Goal: Task Accomplishment & Management: Use online tool/utility

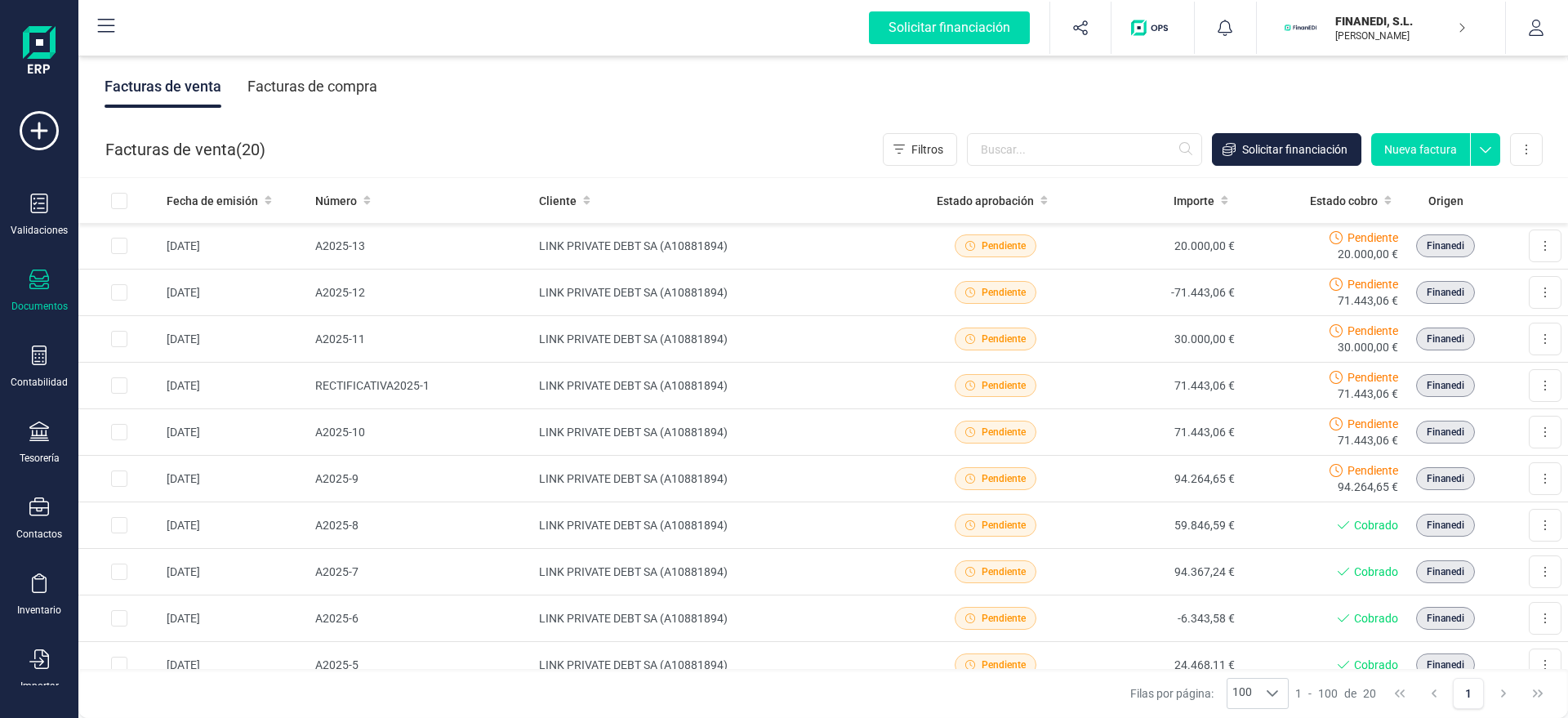
click at [527, 139] on div "Facturas de venta ( 20 ) Filtros Solicitar financiación Nueva factura Importar …" at bounding box center [824, 149] width 1490 height 56
click at [1040, 151] on input "text" at bounding box center [1085, 149] width 235 height 33
click at [954, 85] on div "Facturas de venta Facturas de compra" at bounding box center [823, 87] width 1490 height 69
click at [174, 150] on div "Facturas de venta ( 20 )" at bounding box center [186, 149] width 160 height 33
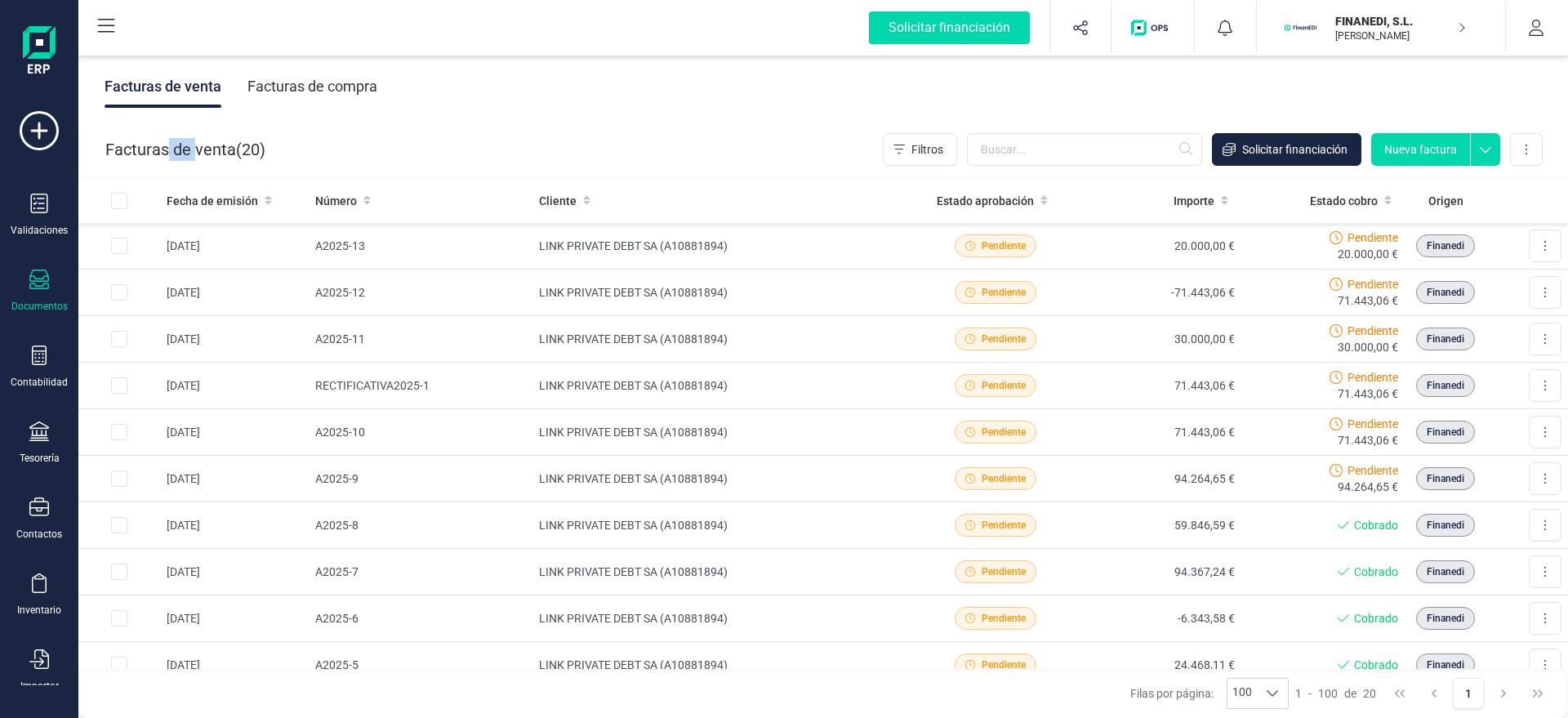
drag, startPoint x: 196, startPoint y: 157, endPoint x: 167, endPoint y: 141, distance: 33.1
click at [167, 141] on div "Facturas de venta ( 20 )" at bounding box center [186, 149] width 160 height 33
click at [60, 343] on div "Validaciones Documentos Documentos Presupuestos Pedidos Albaranes Facturas Fact…" at bounding box center [39, 447] width 65 height 671
click at [17, 388] on div "Contabilidad" at bounding box center [39, 383] width 57 height 13
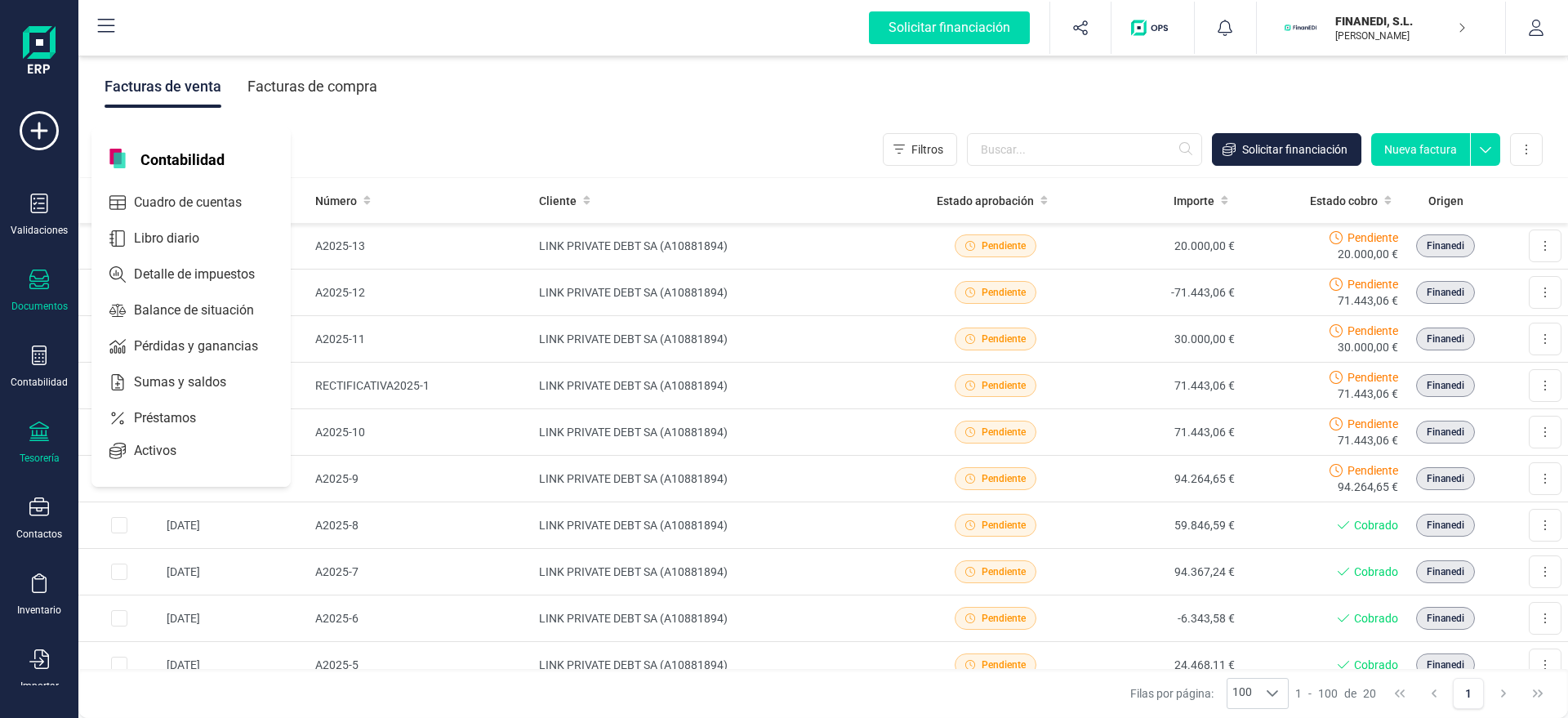
click at [43, 458] on div "Tesorería" at bounding box center [40, 459] width 40 height 13
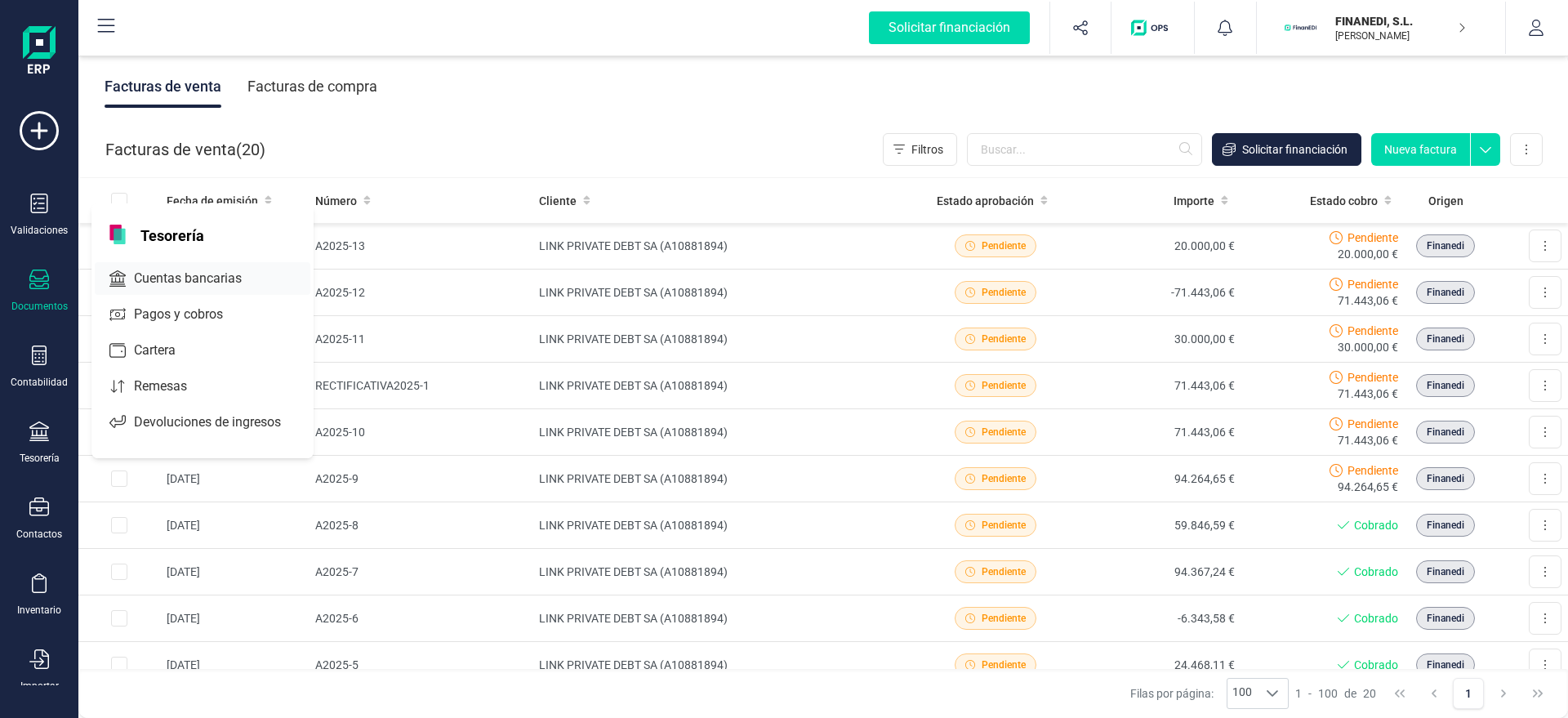
click at [170, 271] on span "Cuentas bancarias" at bounding box center [199, 278] width 144 height 20
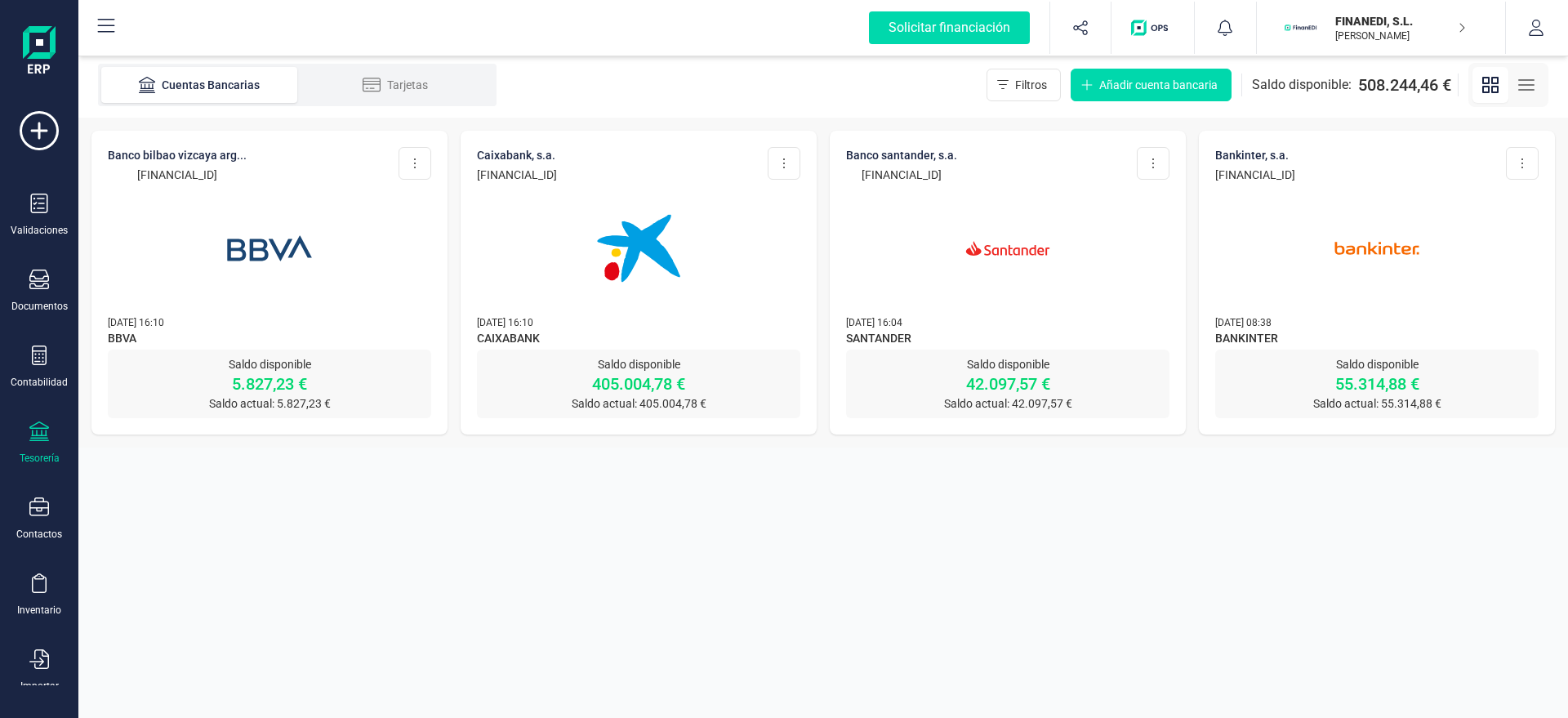
click at [972, 216] on img at bounding box center [1008, 249] width 137 height 138
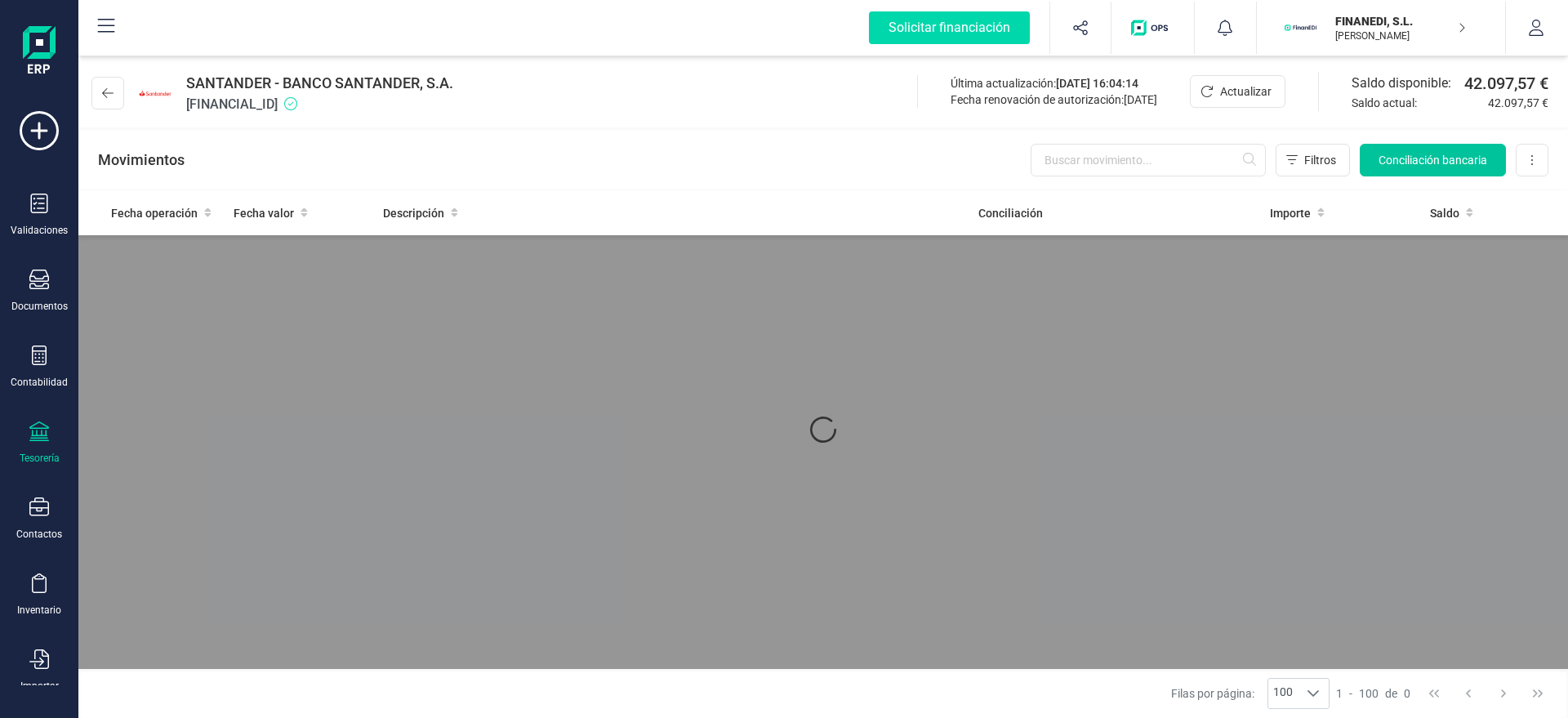
click at [1385, 153] on span "Conciliación bancaria" at bounding box center [1432, 159] width 108 height 16
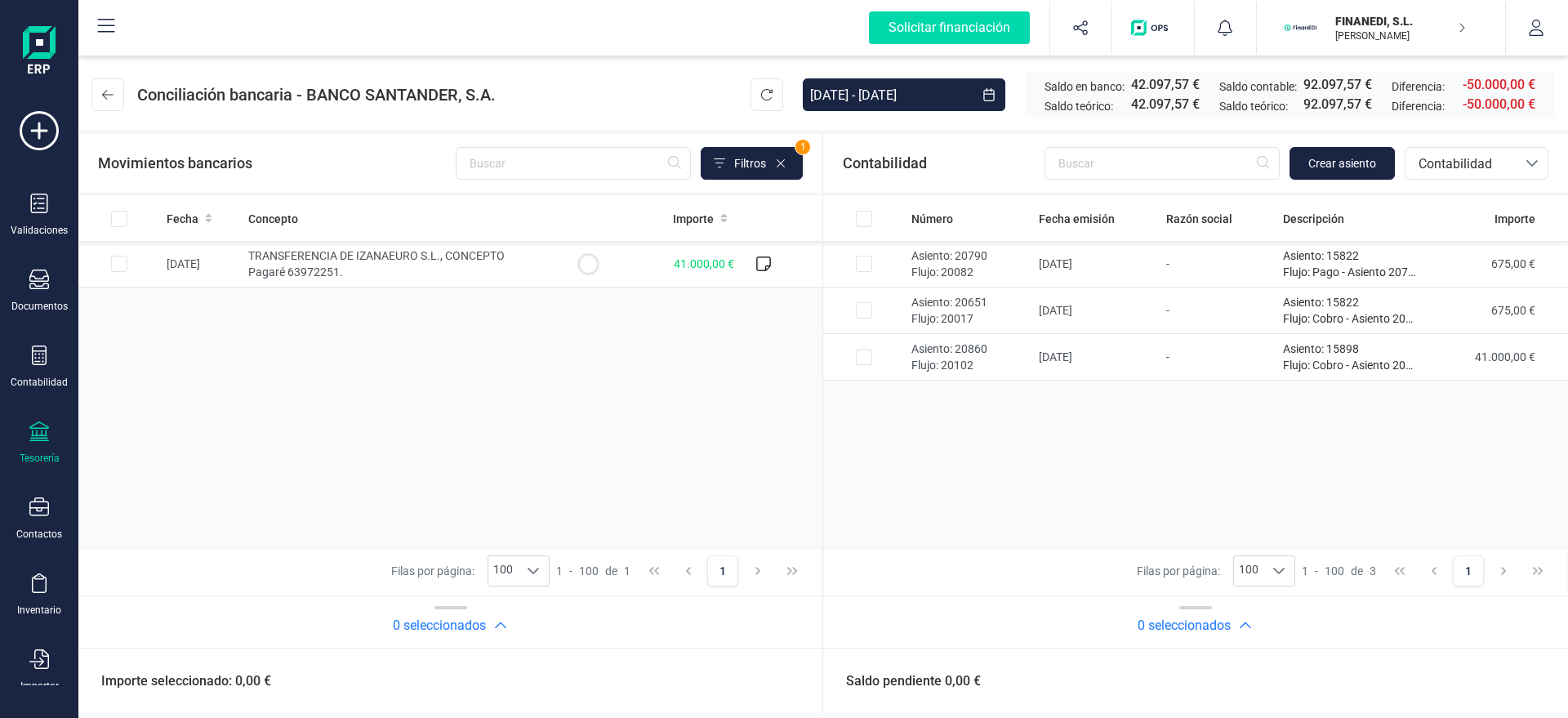
click at [643, 362] on div "Fecha Concepto Importe [DATE] TRANSFERENCIA DE IZANAEURO S.L., CONCEPTO Pagaré …" at bounding box center [450, 371] width 744 height 351
click at [1353, 345] on p "Asiento: 15898" at bounding box center [1350, 349] width 136 height 16
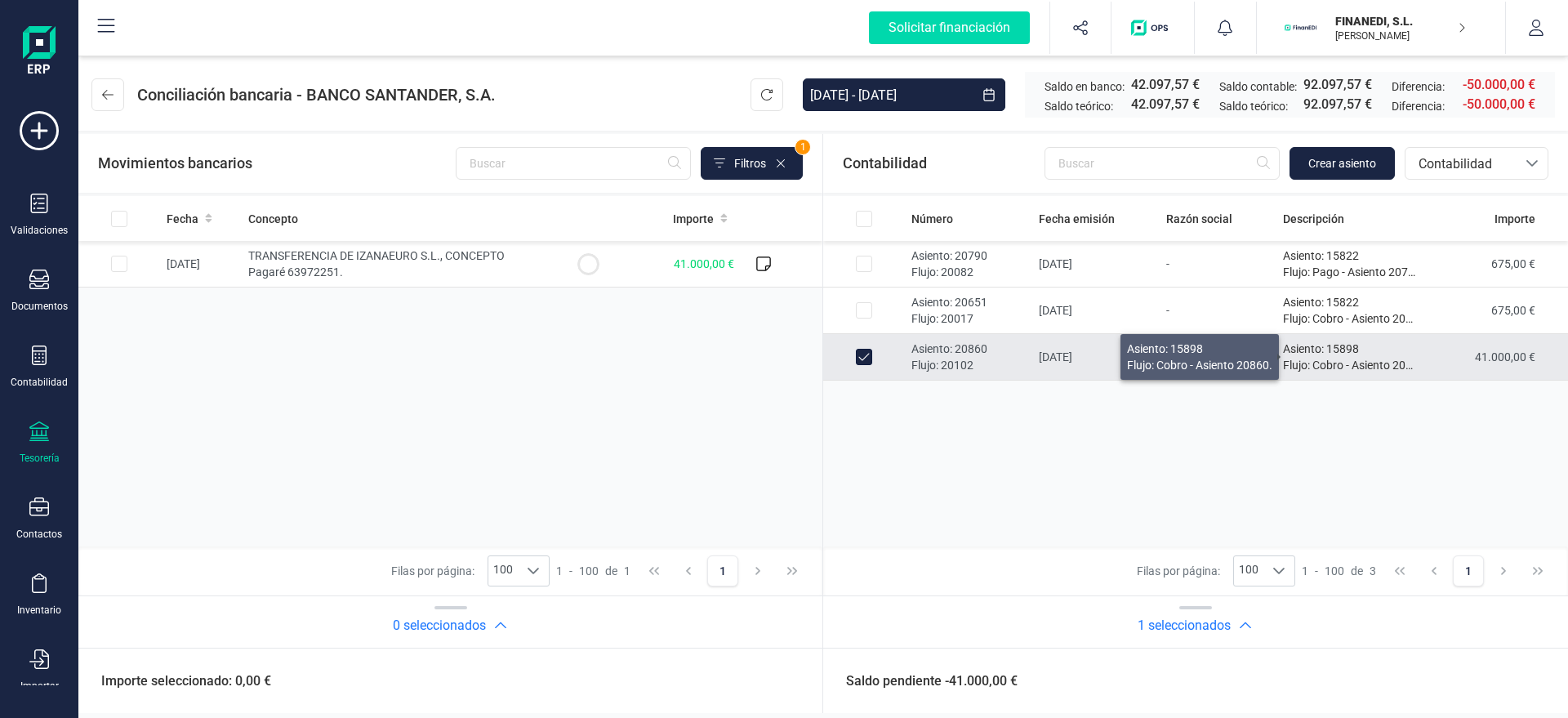
click at [1353, 346] on p "Asiento: 15898" at bounding box center [1350, 349] width 136 height 16
checkbox input "false"
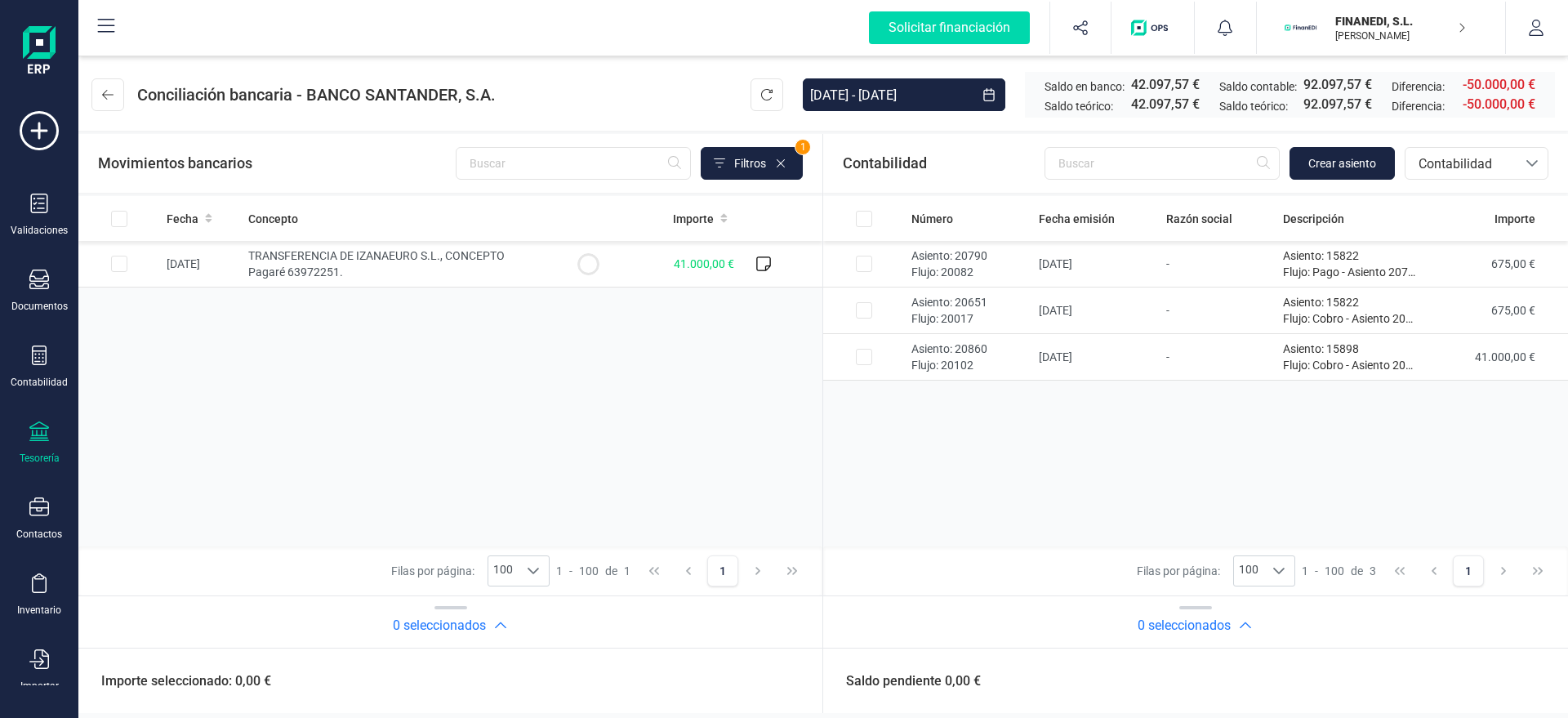
click at [1172, 410] on div "Número Fecha emisión Razón social Descripción Importe Asiento: 20790 Flujo: 200…" at bounding box center [1195, 371] width 745 height 351
click at [1024, 588] on div "Filas por página: 100 100 100 1 - 100 de 3 1" at bounding box center [1195, 571] width 745 height 49
click at [1201, 617] on h2 "0 seleccionados" at bounding box center [1184, 626] width 93 height 20
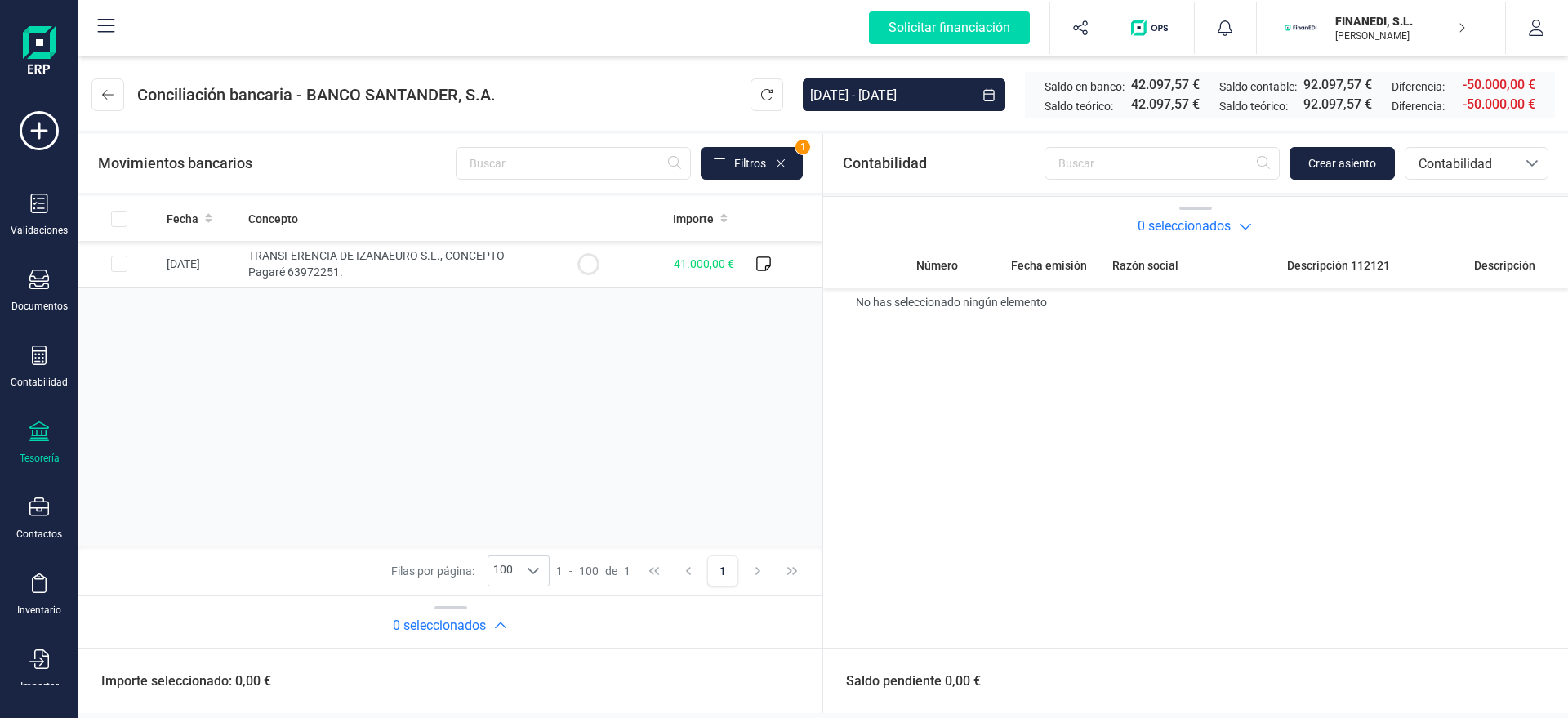
click at [1188, 223] on h2 "0 seleccionados" at bounding box center [1184, 226] width 93 height 20
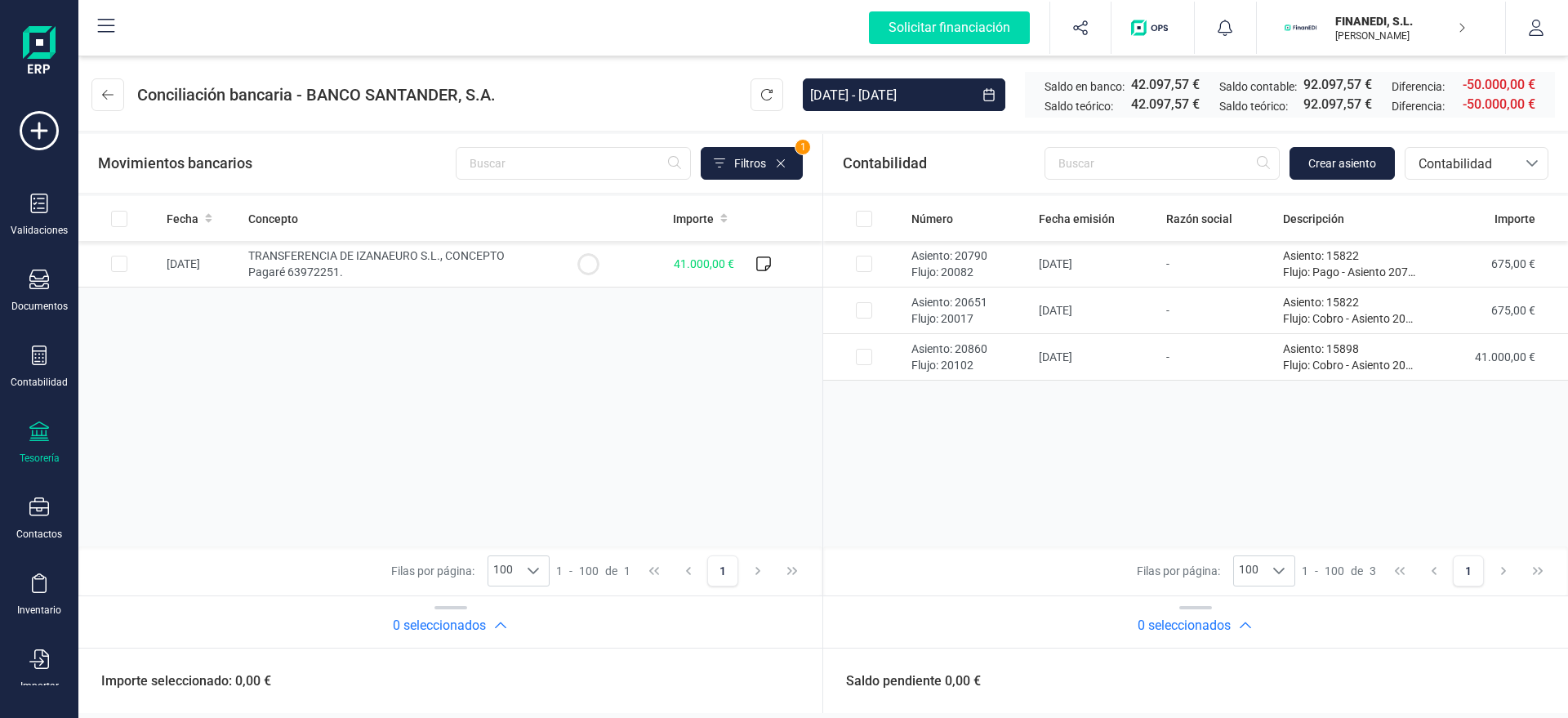
click at [1152, 618] on h2 "0 seleccionados" at bounding box center [1184, 626] width 93 height 20
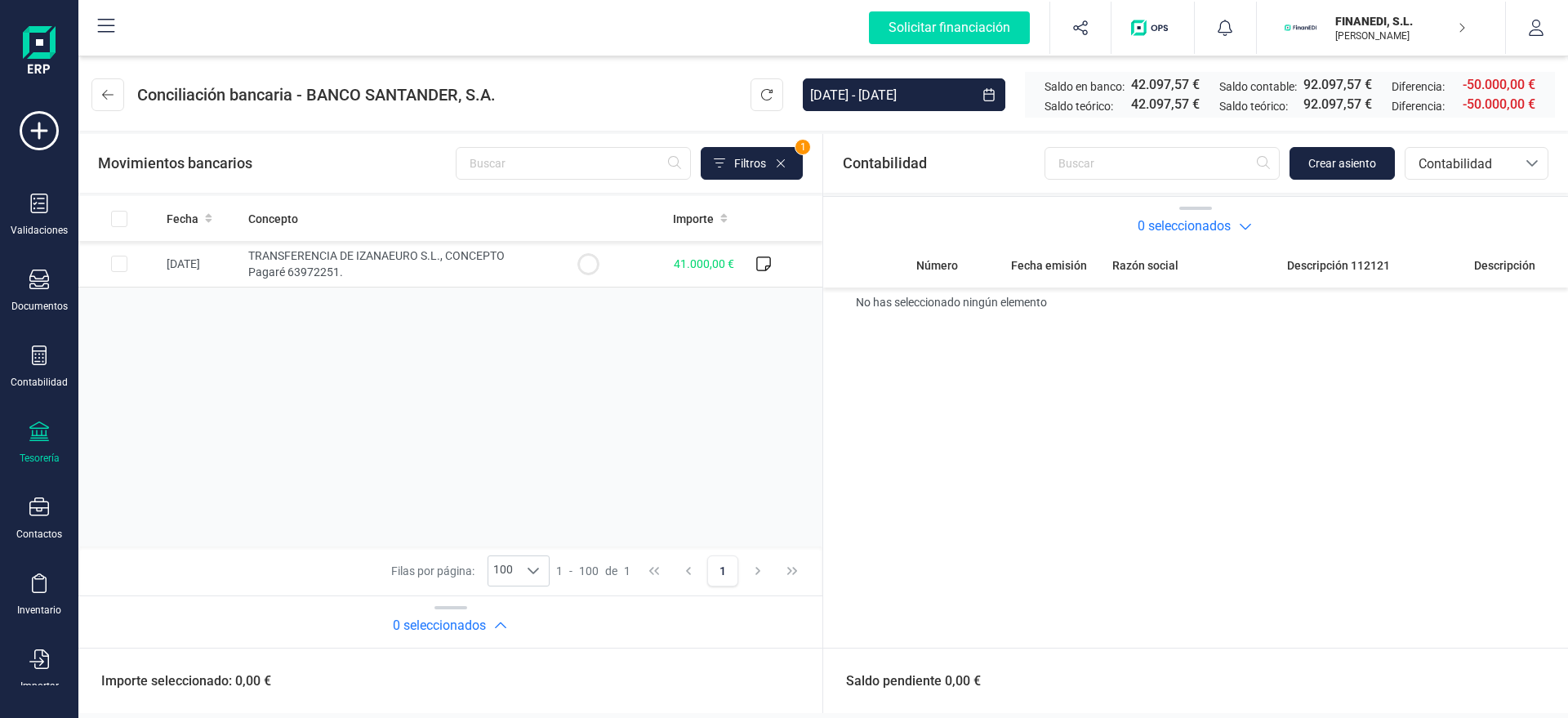
click at [428, 616] on h2 "0 seleccionados" at bounding box center [439, 626] width 93 height 20
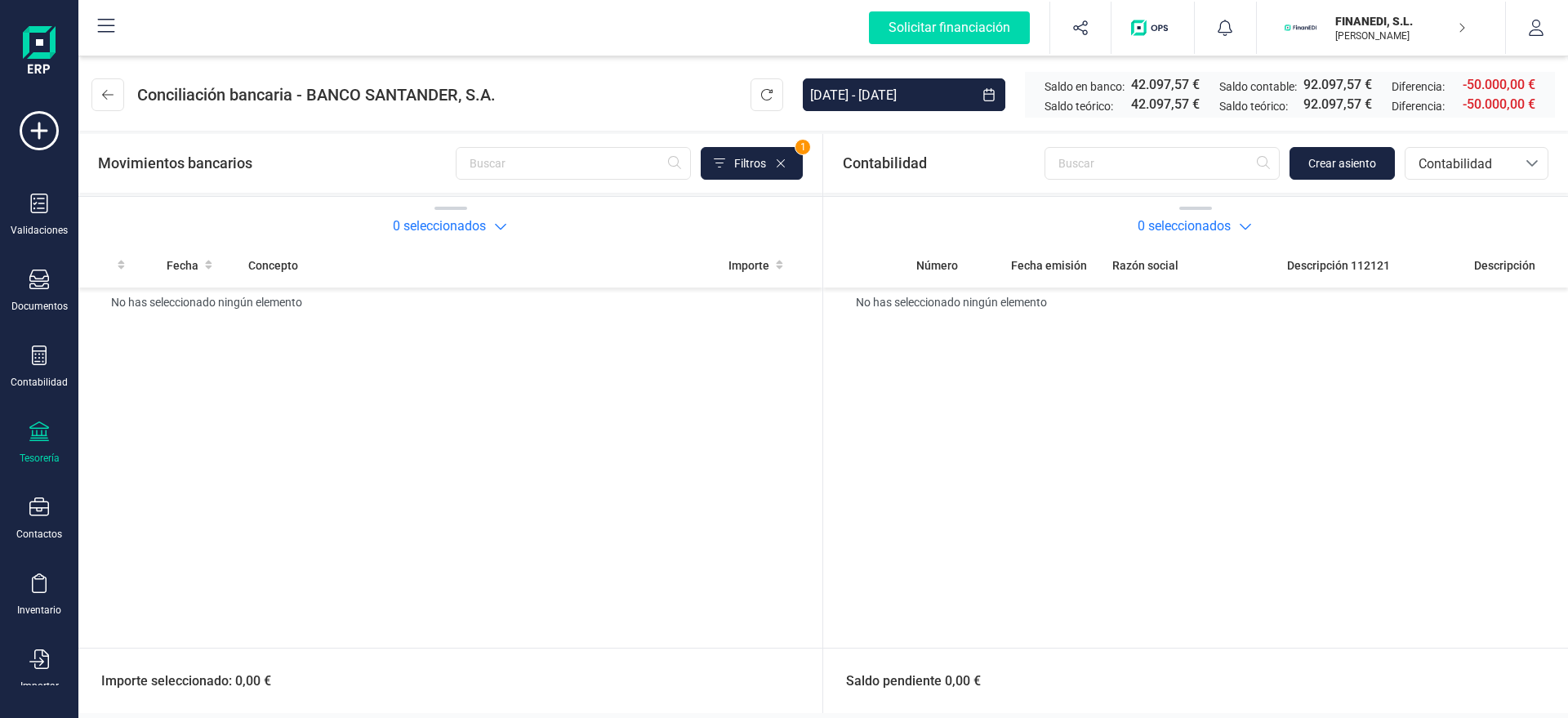
click at [1207, 234] on h2 "0 seleccionados" at bounding box center [1184, 226] width 93 height 20
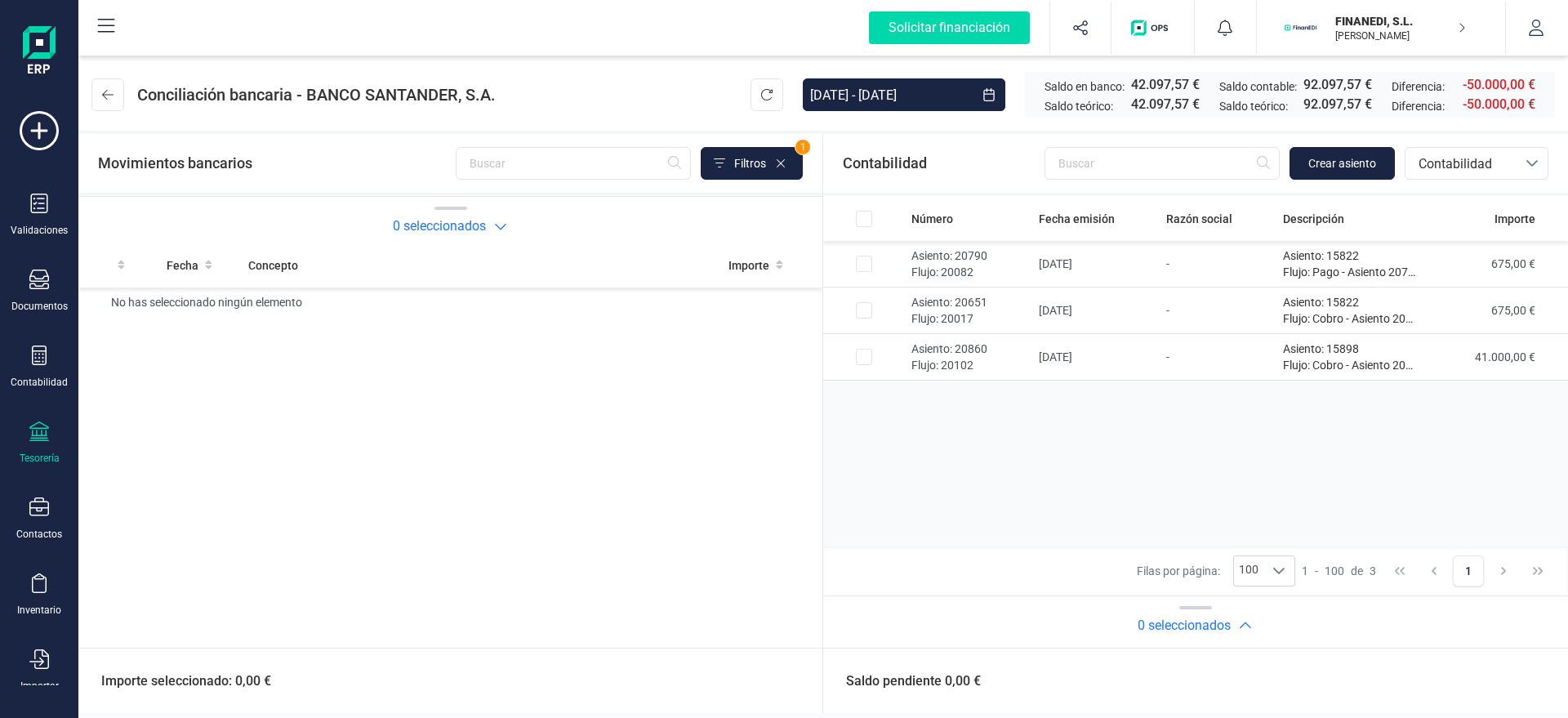
click at [458, 225] on h2 "0 seleccionados" at bounding box center [439, 226] width 93 height 20
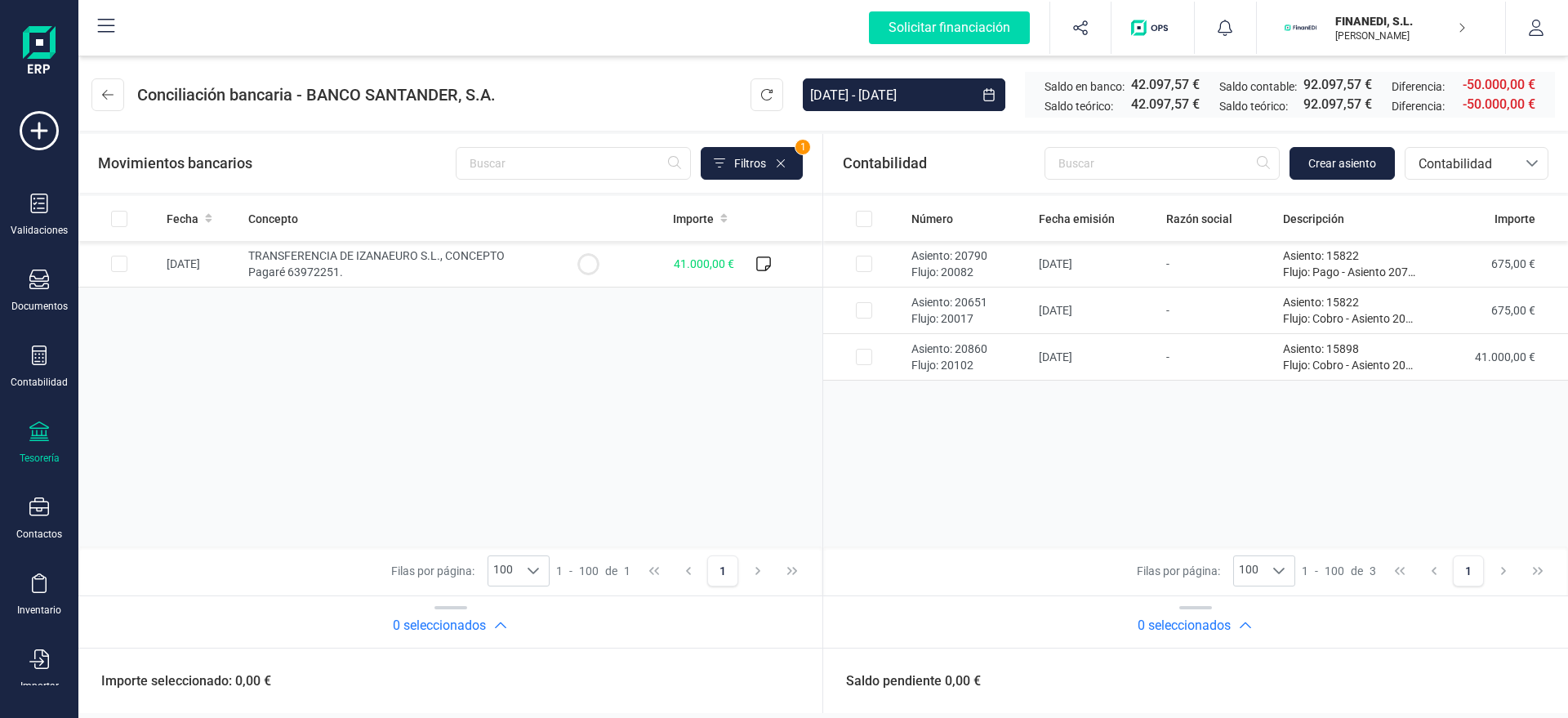
click at [789, 403] on div "Fecha Concepto Importe [DATE] TRANSFERENCIA DE IZANAEURO S.L., CONCEPTO Pagaré …" at bounding box center [450, 371] width 744 height 351
click at [897, 438] on div "Número Fecha emisión Razón social Descripción Importe Asiento: 20790 Flujo: 200…" at bounding box center [1195, 371] width 745 height 351
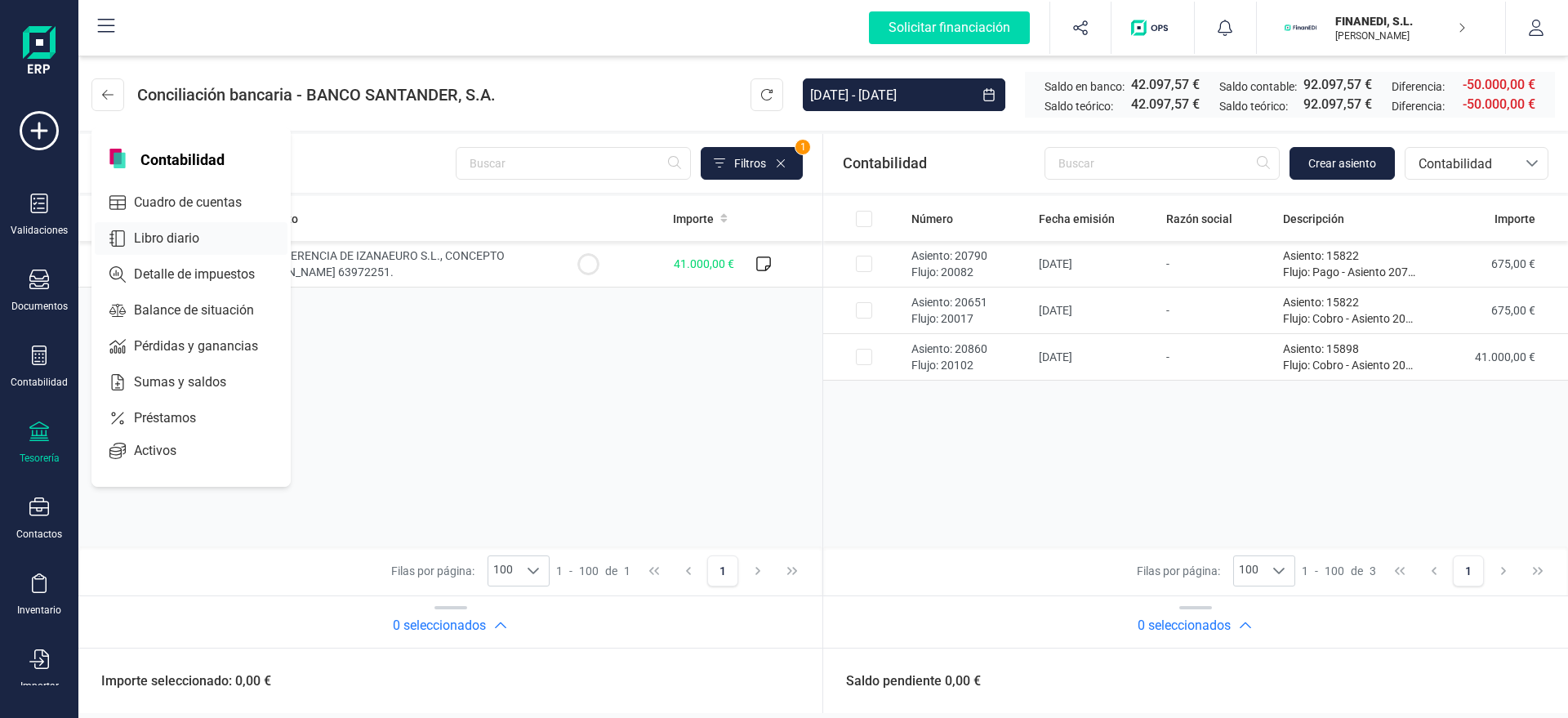
click at [224, 237] on div at bounding box center [214, 238] width 29 height 7
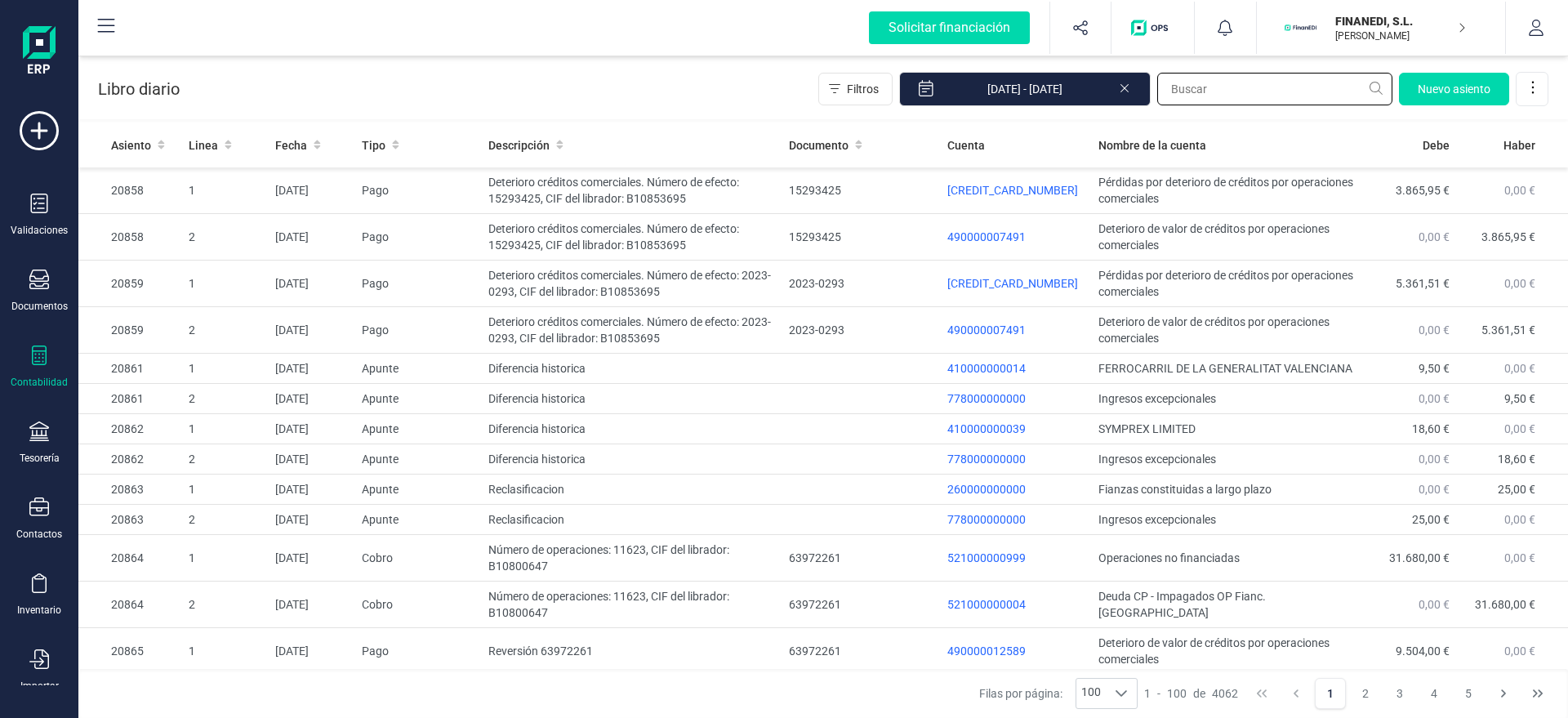
click at [1213, 79] on input "text" at bounding box center [1275, 89] width 235 height 33
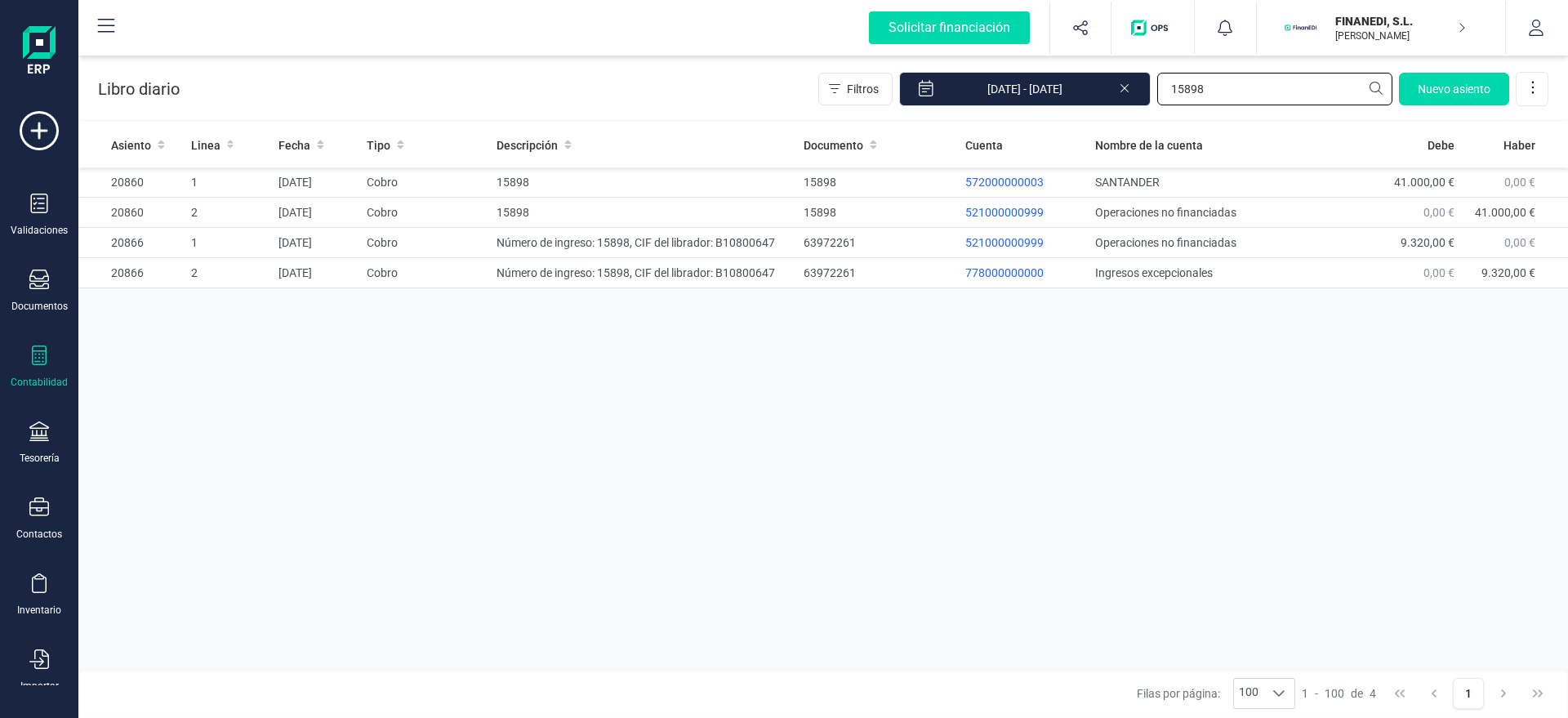
type input "15898"
click at [738, 89] on div "Libro diario Filtros 01/01/2025 - 18/09/2025 15898 Nuevo asiento" at bounding box center [823, 86] width 1490 height 67
click at [283, 201] on td "[DATE]" at bounding box center [316, 213] width 89 height 30
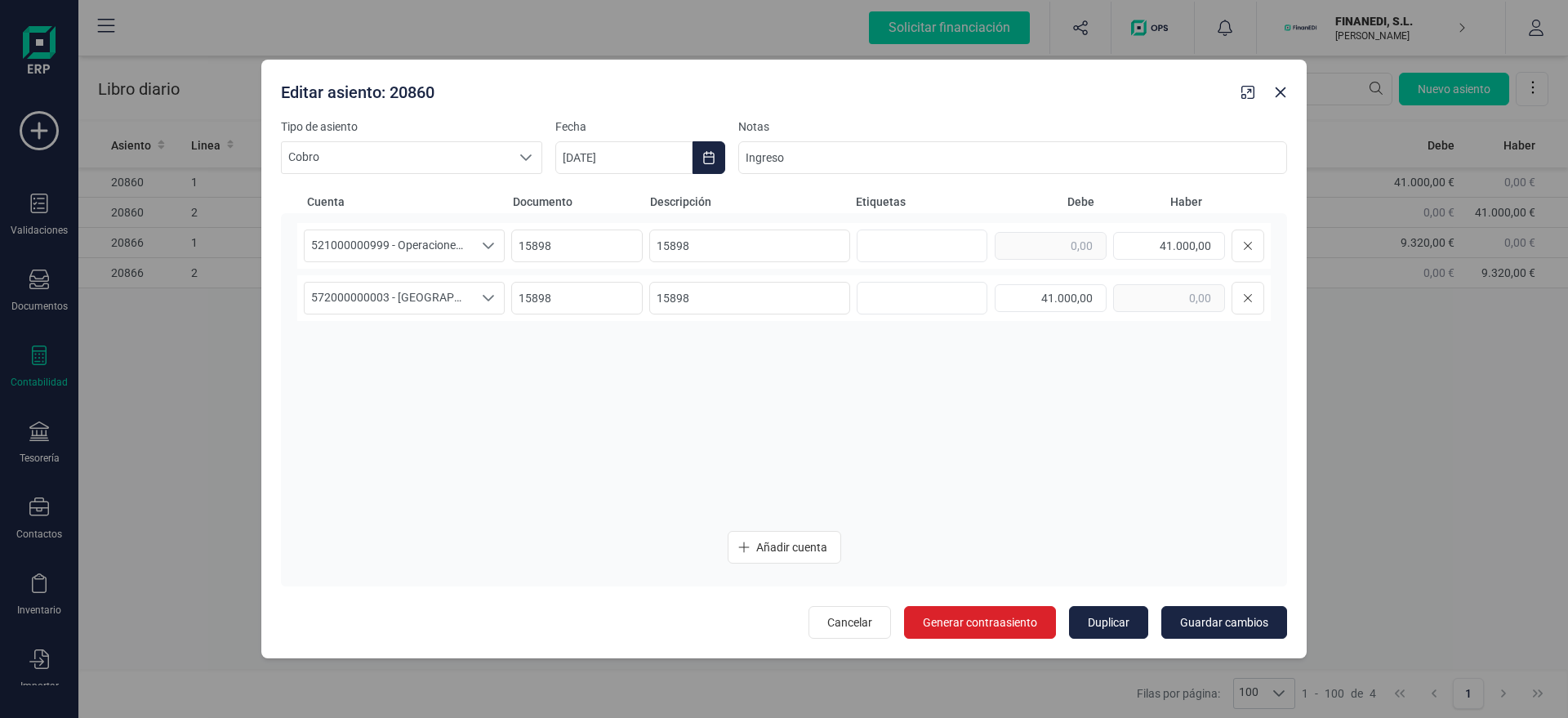
click at [1289, 79] on div at bounding box center [1264, 89] width 58 height 33
click at [1279, 90] on icon "button" at bounding box center [1281, 92] width 10 height 10
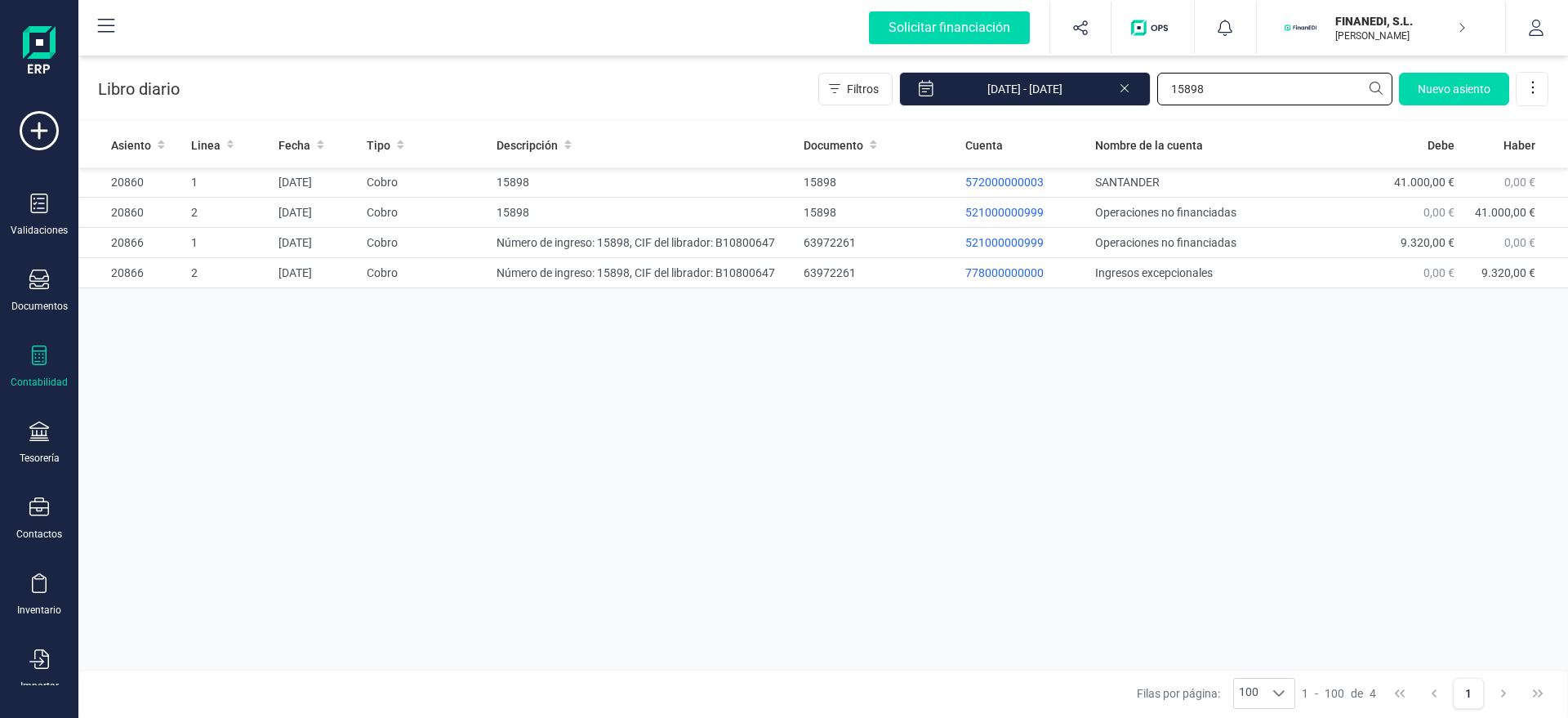
click at [1290, 83] on input "15898" at bounding box center [1275, 89] width 235 height 33
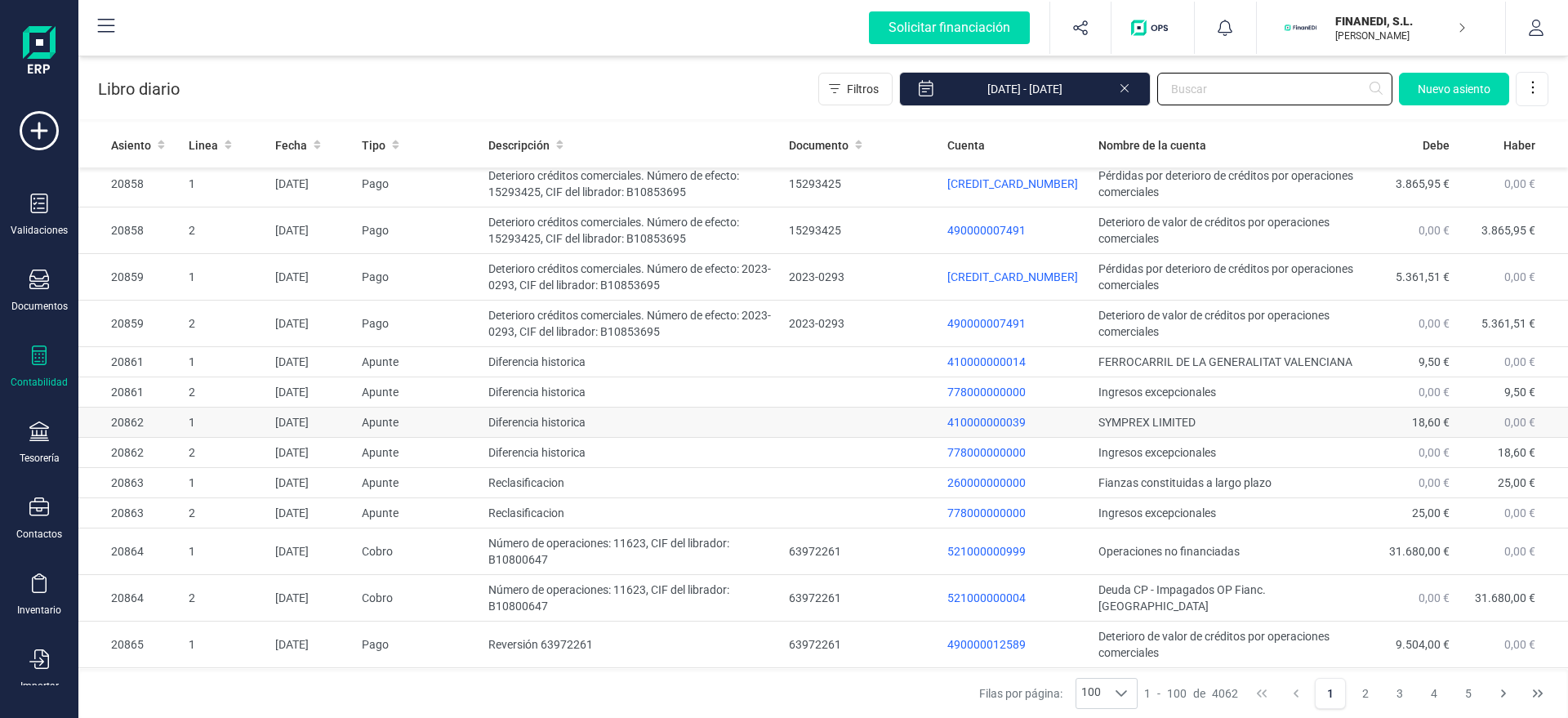
scroll to position [4, 0]
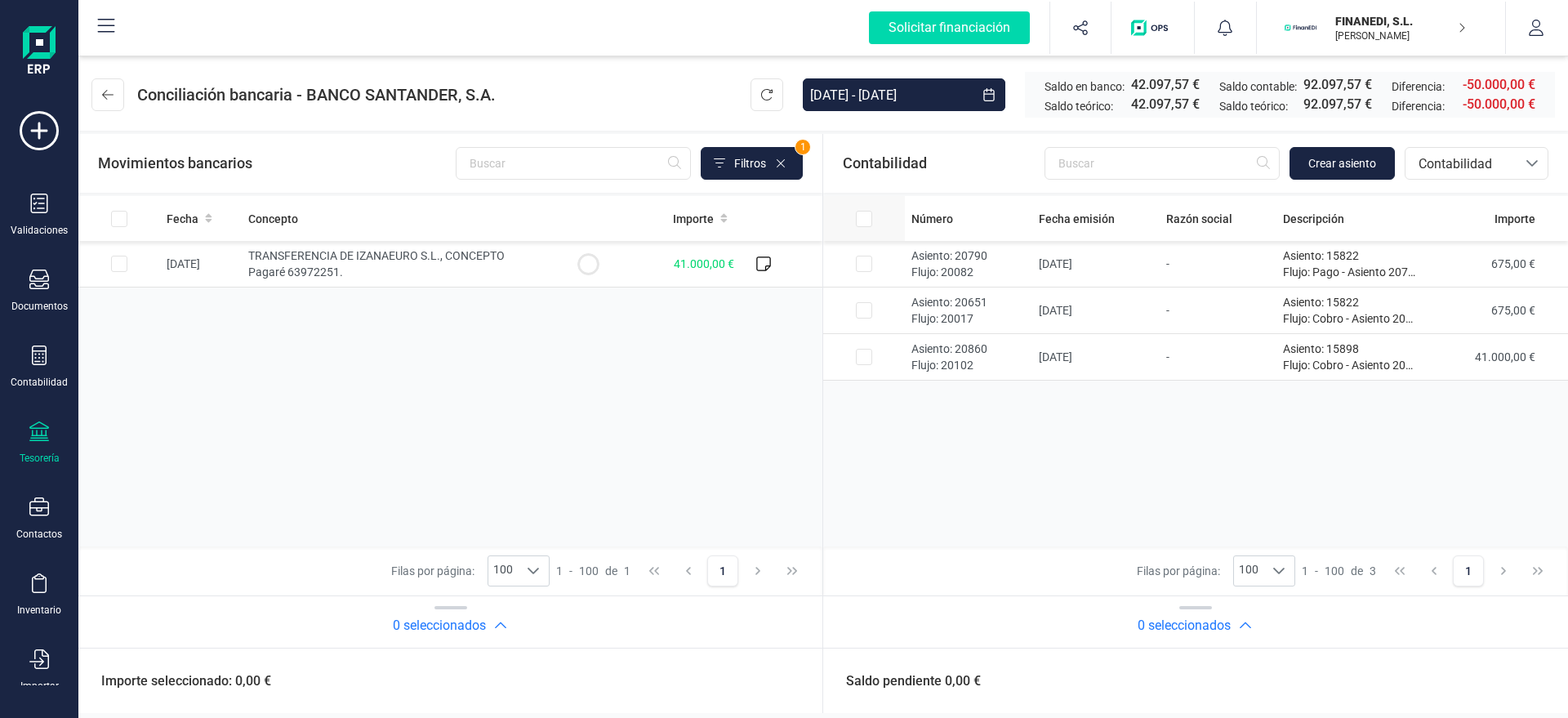
click at [866, 219] on input "All items unselected" at bounding box center [864, 219] width 16 height 16
checkbox input "true"
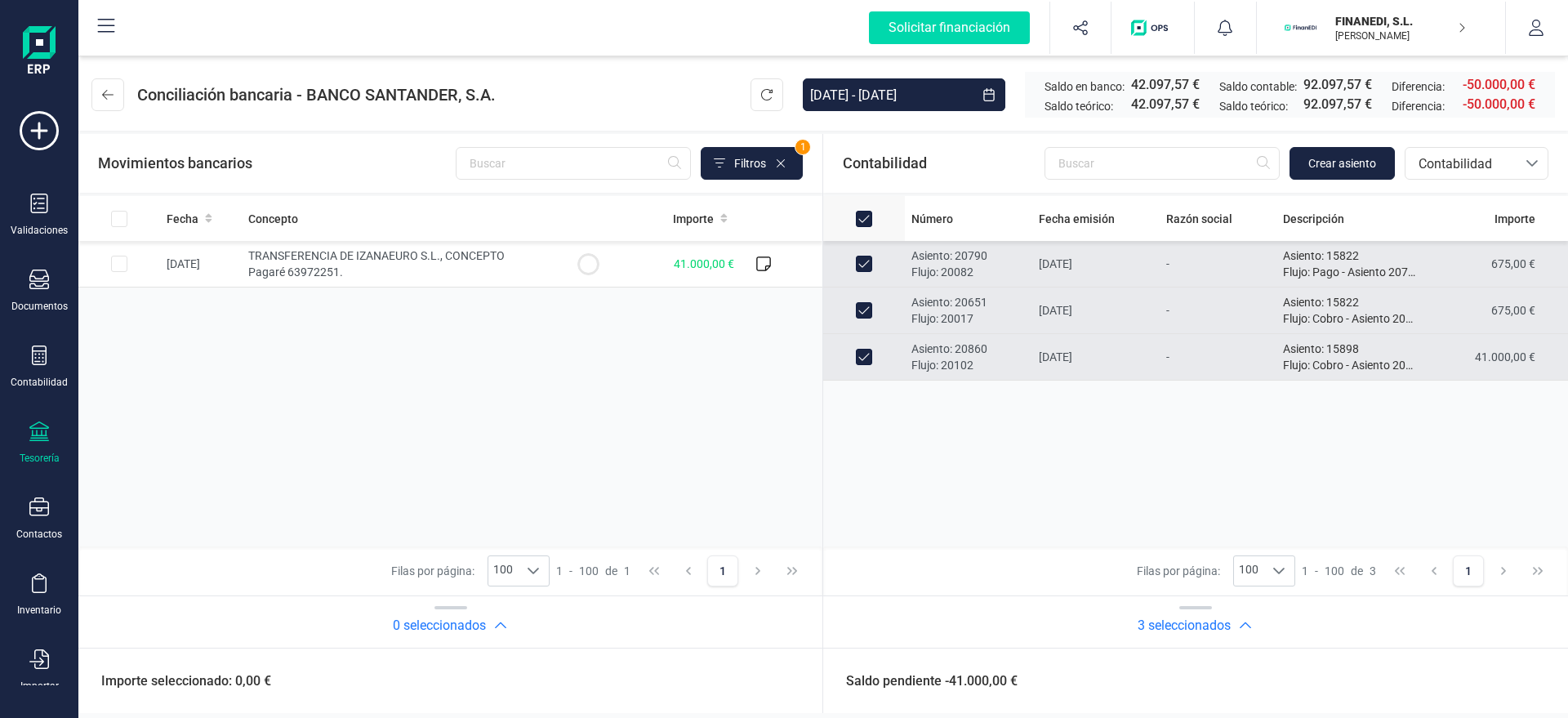
click at [858, 225] on input "All items selected" at bounding box center [864, 219] width 16 height 16
checkbox input "false"
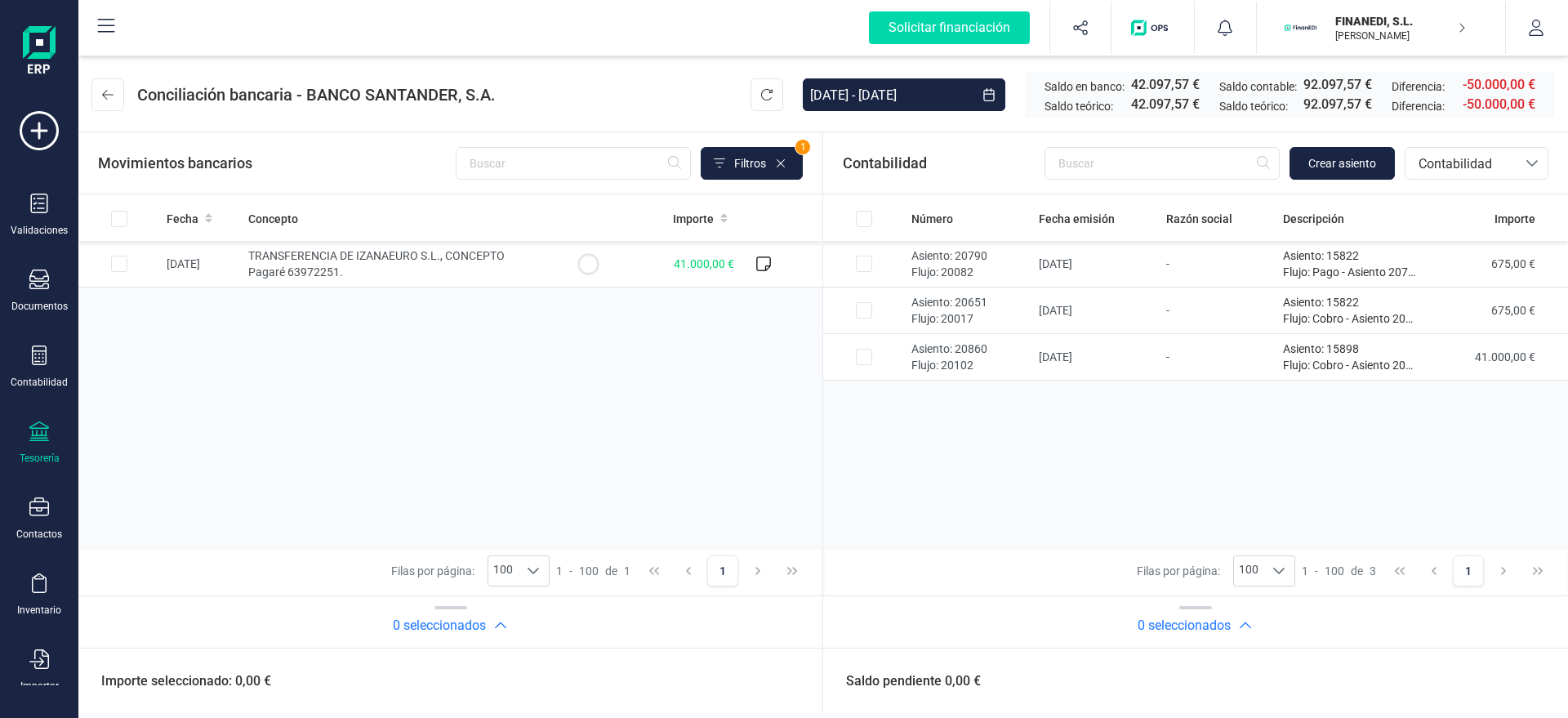
click at [324, 354] on div "Fecha Concepto Importe [DATE] TRANSFERENCIA DE IZANAEURO S.L., CONCEPTO Pagaré …" at bounding box center [450, 371] width 744 height 351
click at [941, 463] on div "Número Fecha emisión Razón social Descripción Importe Asiento: 20790 Flujo: 200…" at bounding box center [1195, 371] width 745 height 351
click at [654, 442] on div "Fecha Concepto Importe [DATE] TRANSFERENCIA DE IZANAEURO S.L., CONCEPTO Pagaré …" at bounding box center [450, 371] width 744 height 351
click at [1074, 490] on div "Número Fecha emisión Razón social Descripción Importe Asiento: 20790 Flujo: 200…" at bounding box center [1195, 371] width 745 height 351
click at [708, 430] on div "Fecha Concepto Importe [DATE] TRANSFERENCIA DE IZANAEURO S.L., CONCEPTO Pagaré …" at bounding box center [450, 371] width 744 height 351
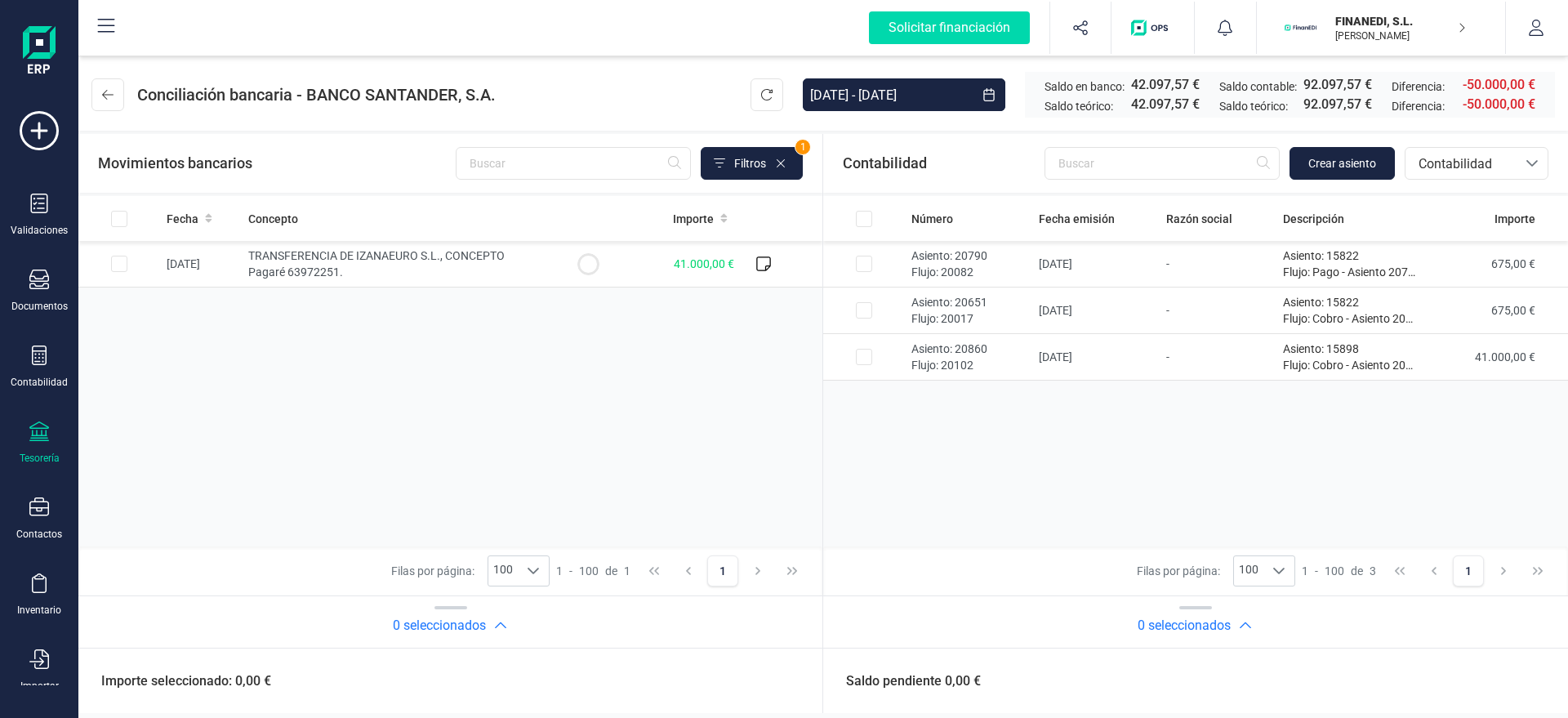
click at [931, 432] on div "Número Fecha emisión Razón social Descripción Importe Asiento: 20790 Flujo: 200…" at bounding box center [1195, 371] width 745 height 351
